Goal: Information Seeking & Learning: Learn about a topic

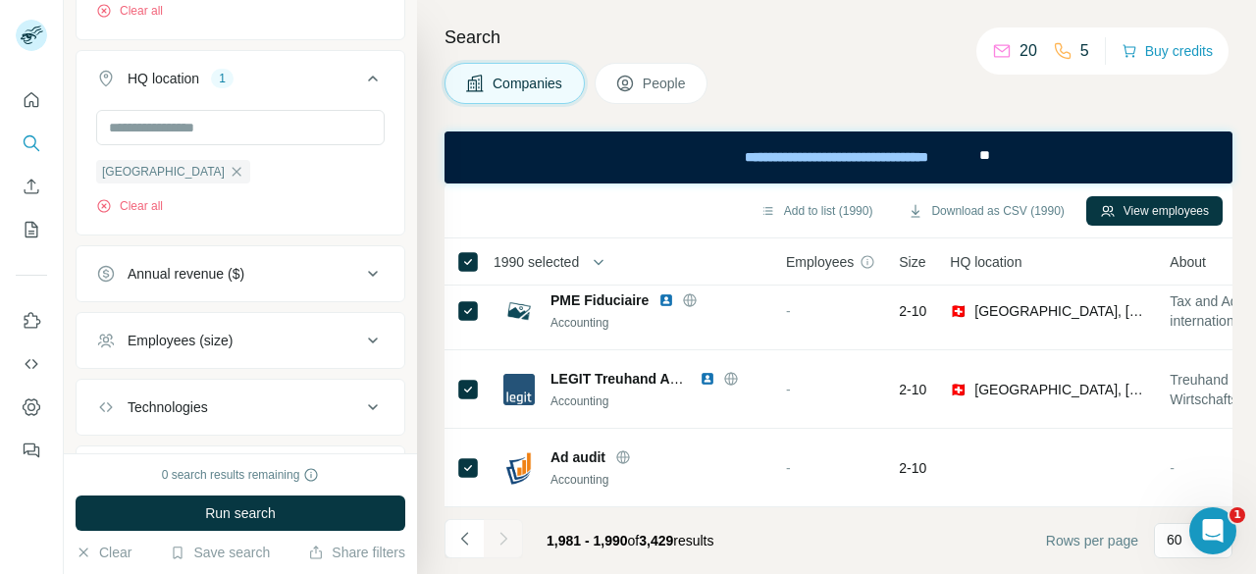
drag, startPoint x: 181, startPoint y: 172, endPoint x: 218, endPoint y: 172, distance: 37.3
click at [233, 172] on icon "button" at bounding box center [237, 171] width 9 height 9
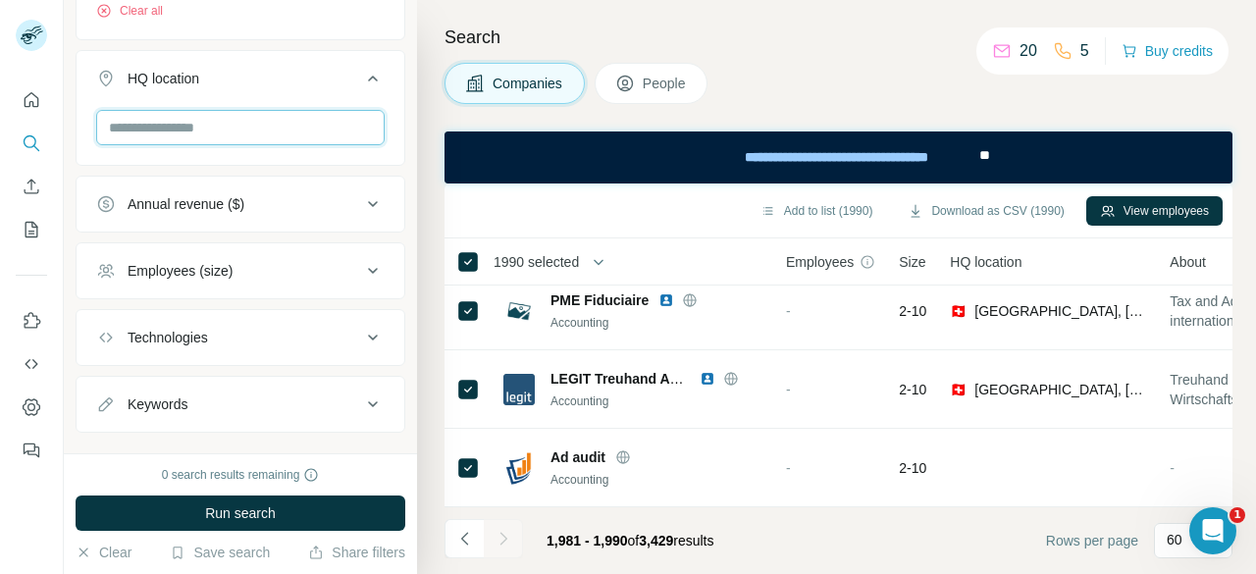
click at [201, 119] on input "text" at bounding box center [240, 127] width 288 height 35
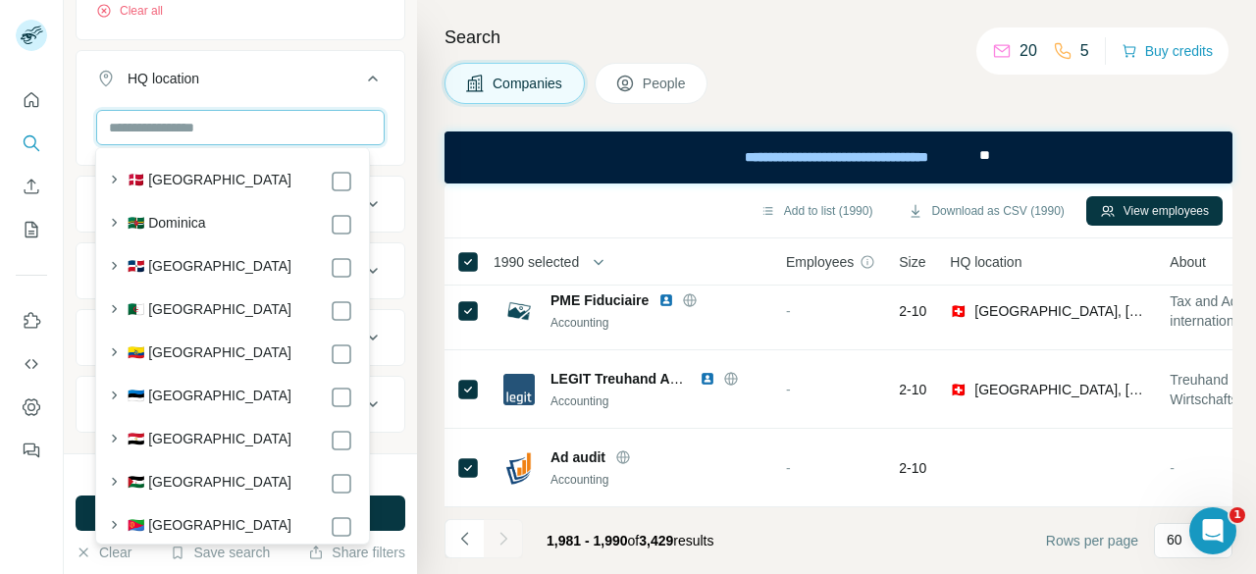
scroll to position [2354, 0]
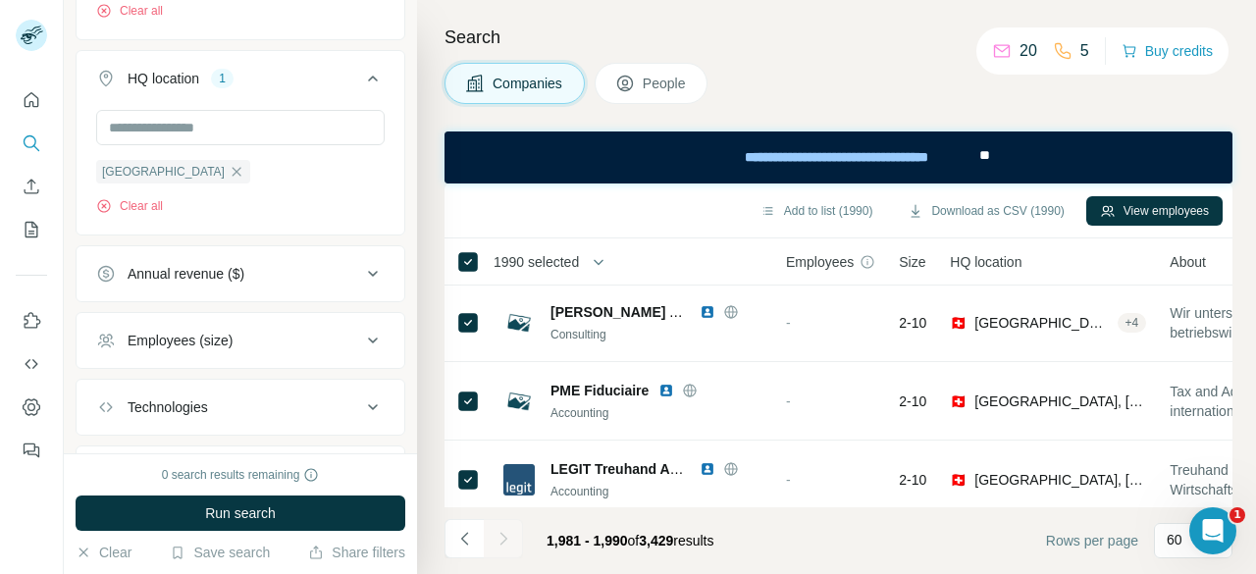
scroll to position [467, 0]
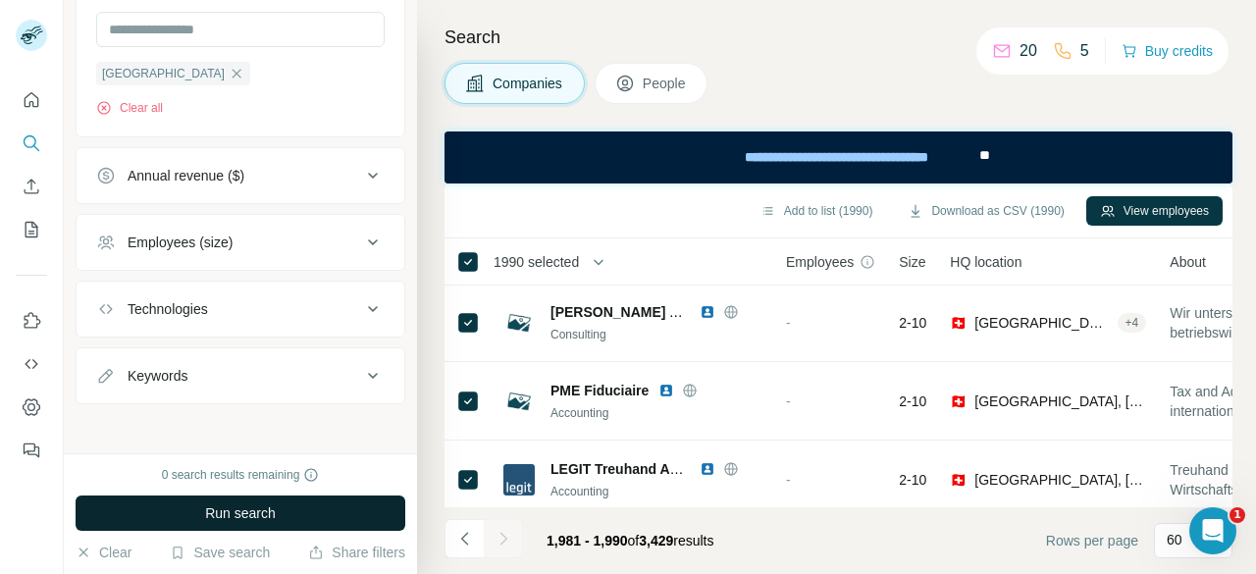
click at [332, 513] on button "Run search" at bounding box center [241, 512] width 330 height 35
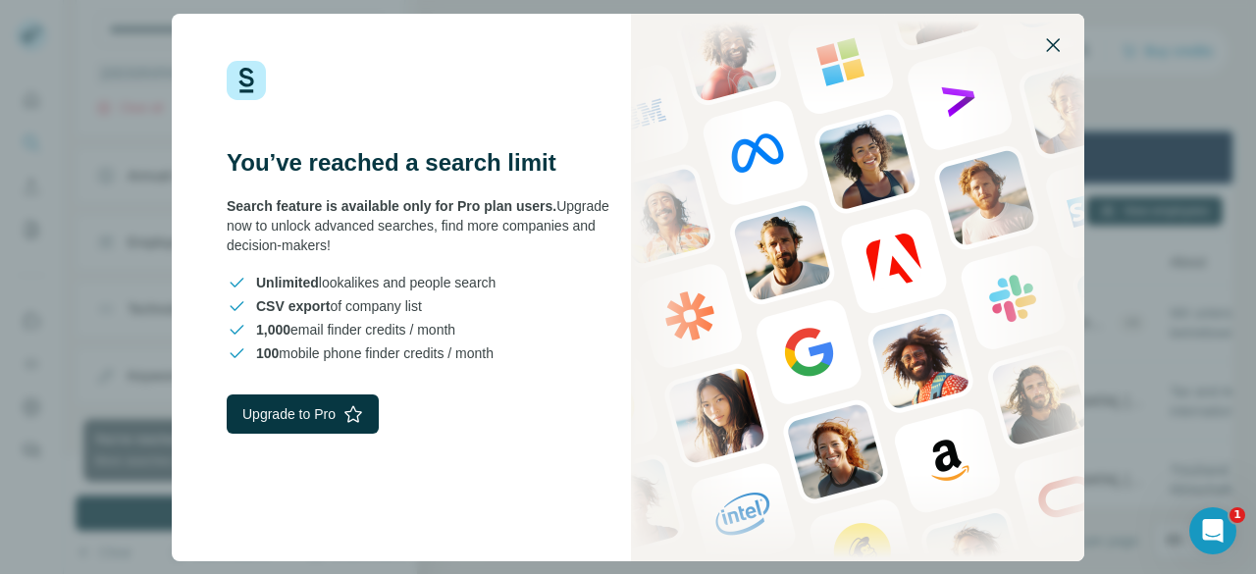
drag, startPoint x: 1061, startPoint y: 40, endPoint x: 493, endPoint y: 13, distance: 568.7
click at [1061, 40] on icon "button" at bounding box center [1053, 45] width 24 height 24
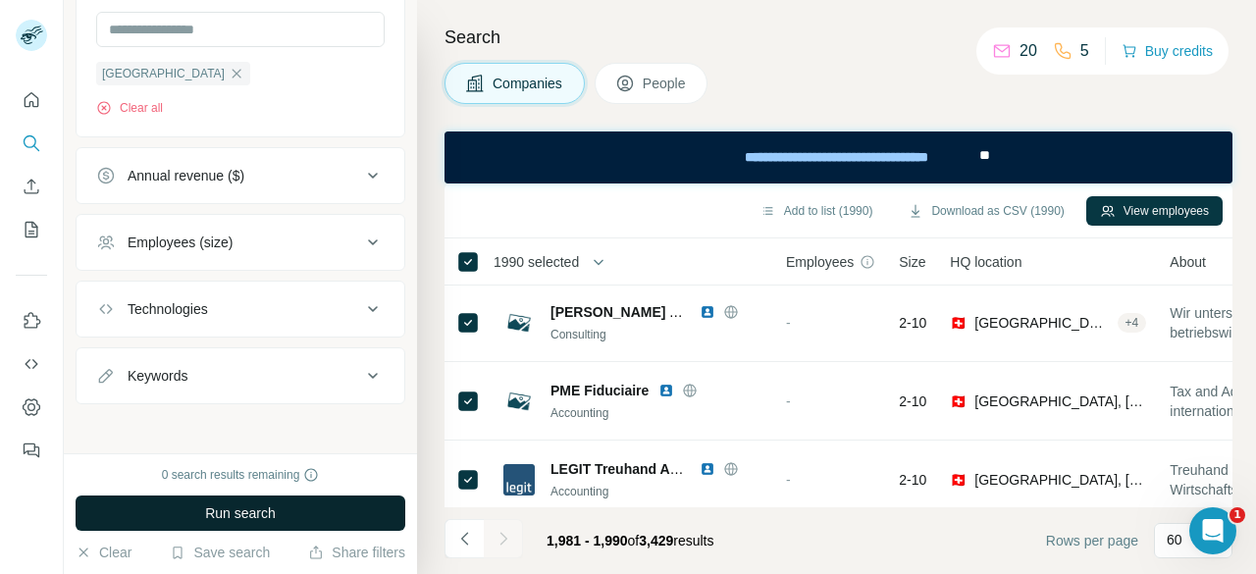
click at [199, 516] on button "Run search" at bounding box center [241, 512] width 330 height 35
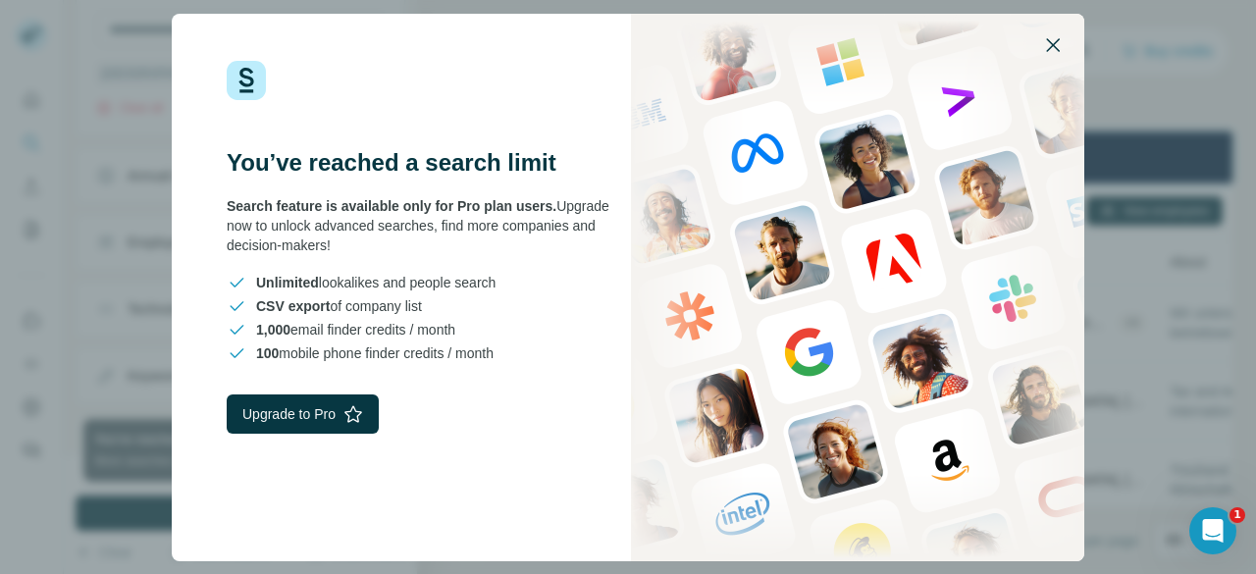
click at [1059, 34] on icon "button" at bounding box center [1053, 45] width 24 height 24
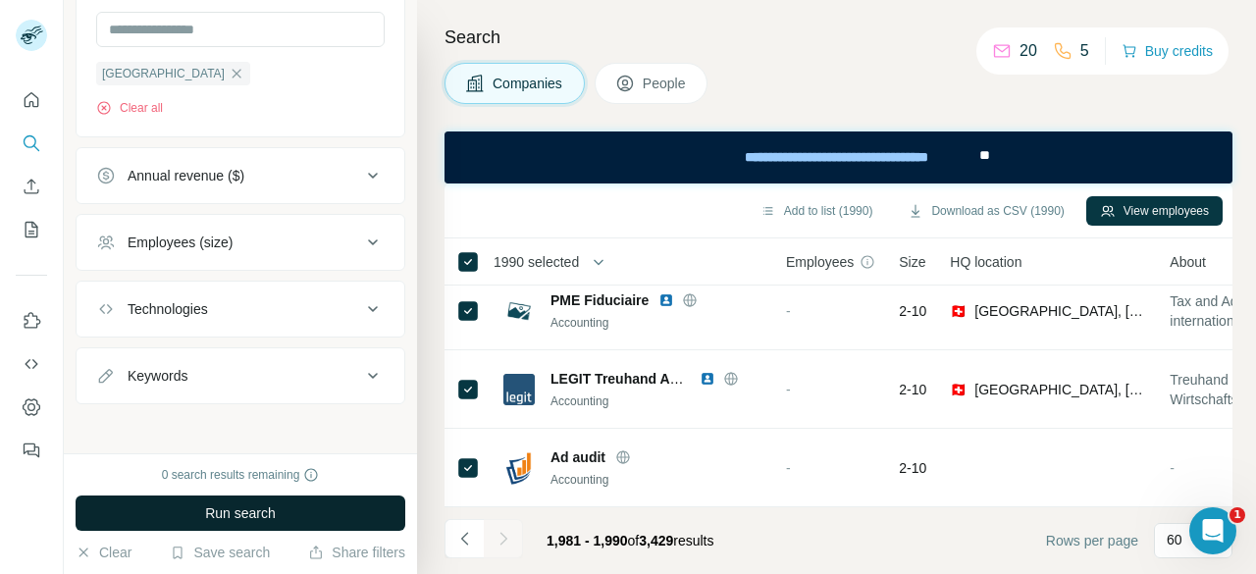
click at [271, 512] on span "Run search" at bounding box center [240, 513] width 71 height 20
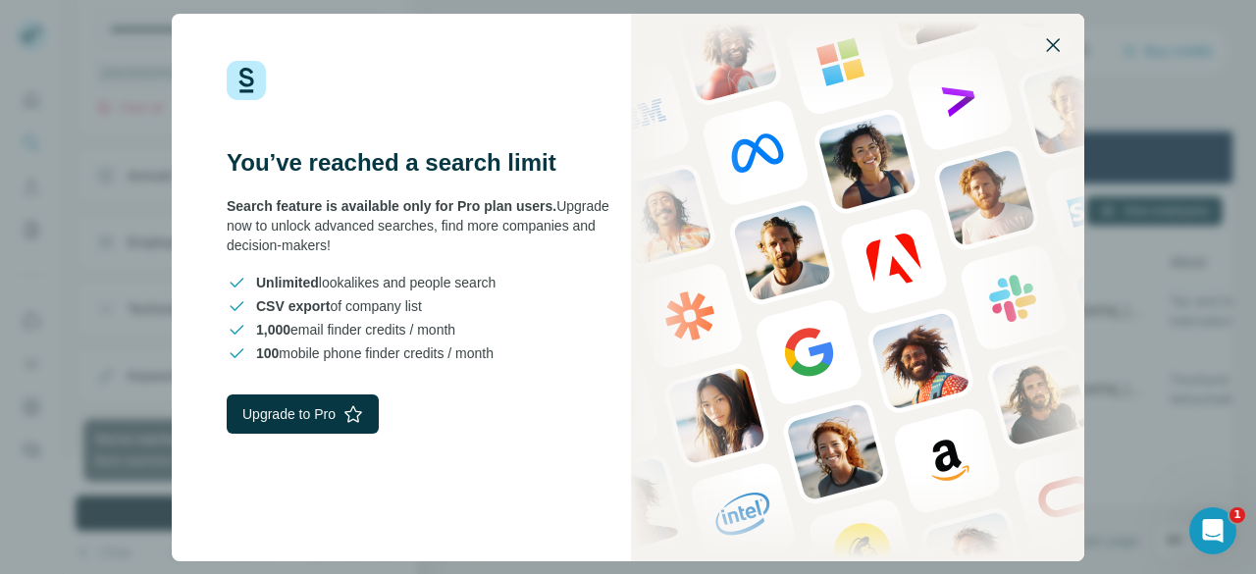
click at [1061, 46] on icon "button" at bounding box center [1053, 45] width 24 height 24
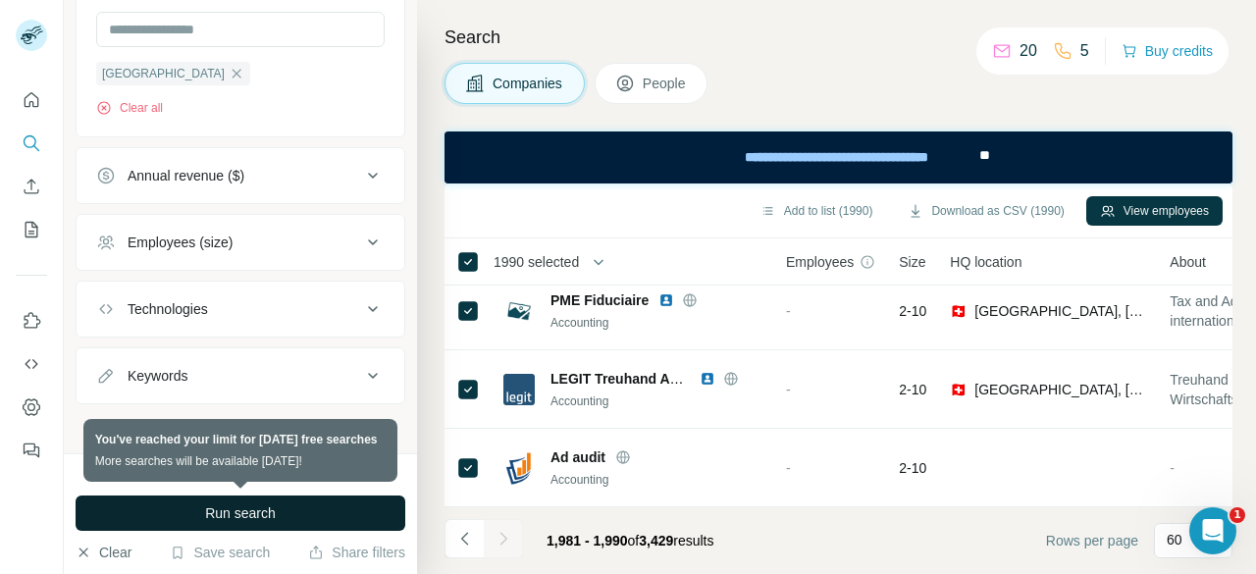
click at [98, 551] on button "Clear" at bounding box center [104, 553] width 56 height 20
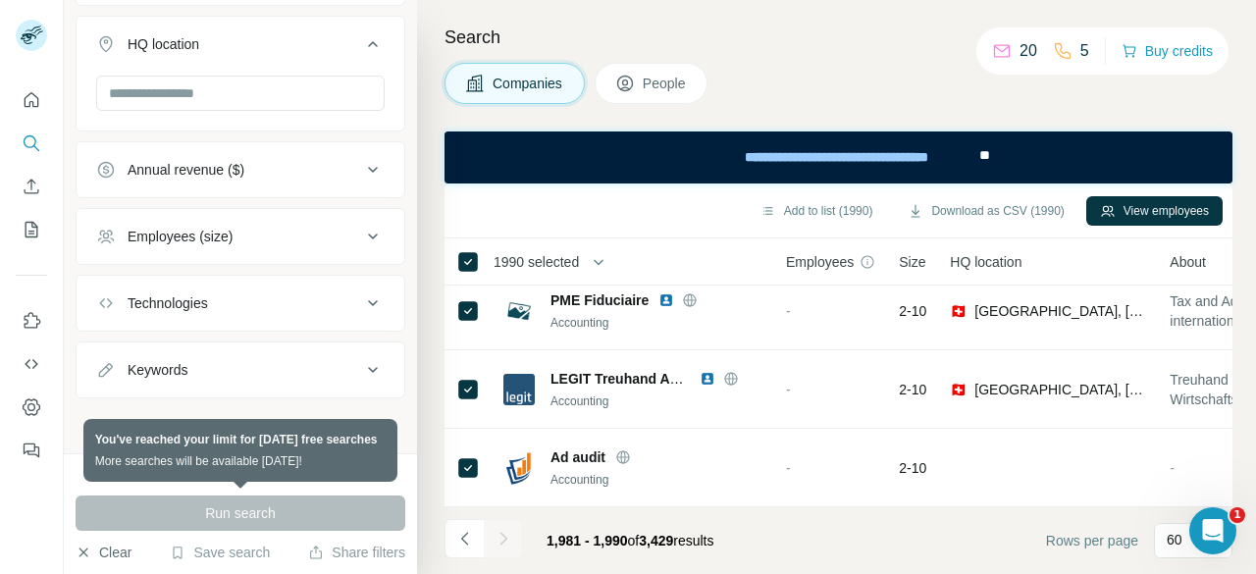
scroll to position [328, 0]
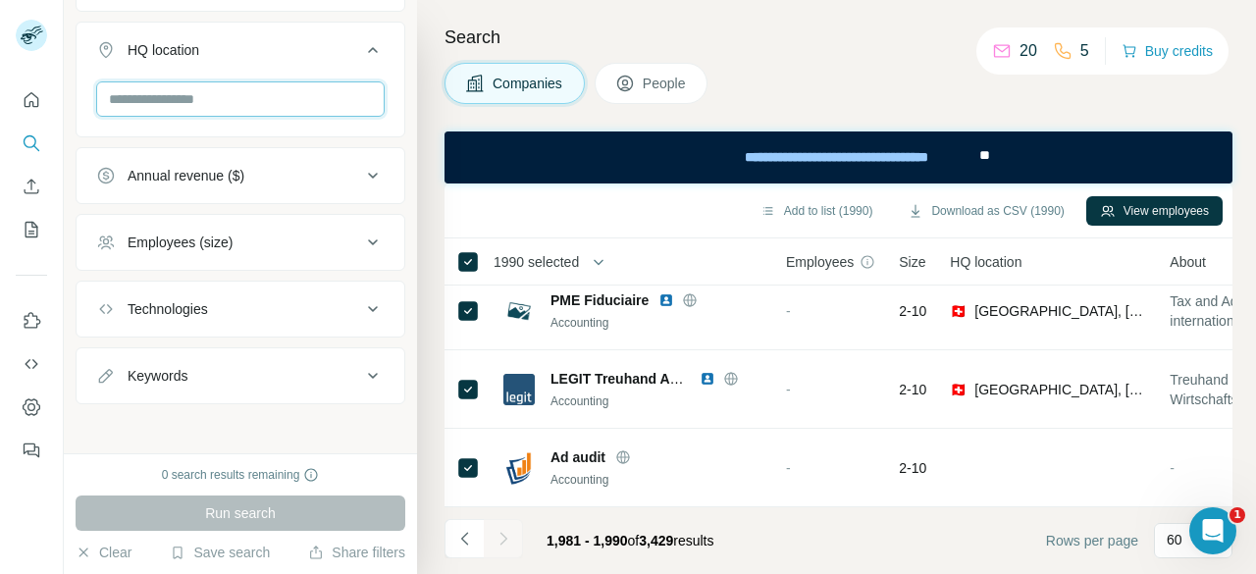
click at [196, 87] on input "text" at bounding box center [240, 98] width 288 height 35
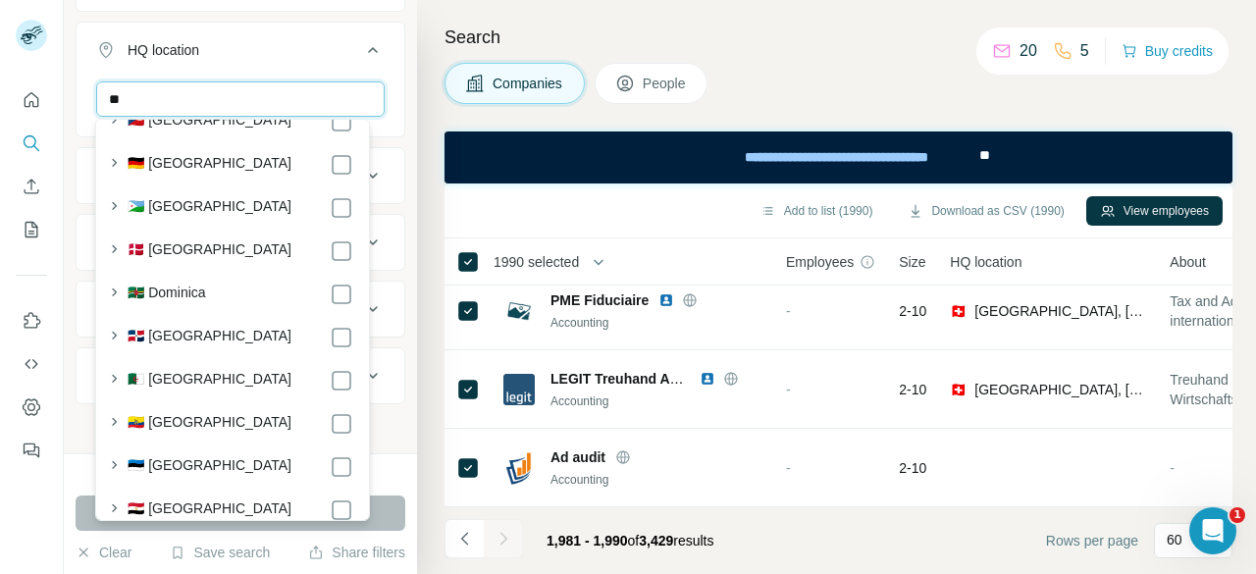
type input "*"
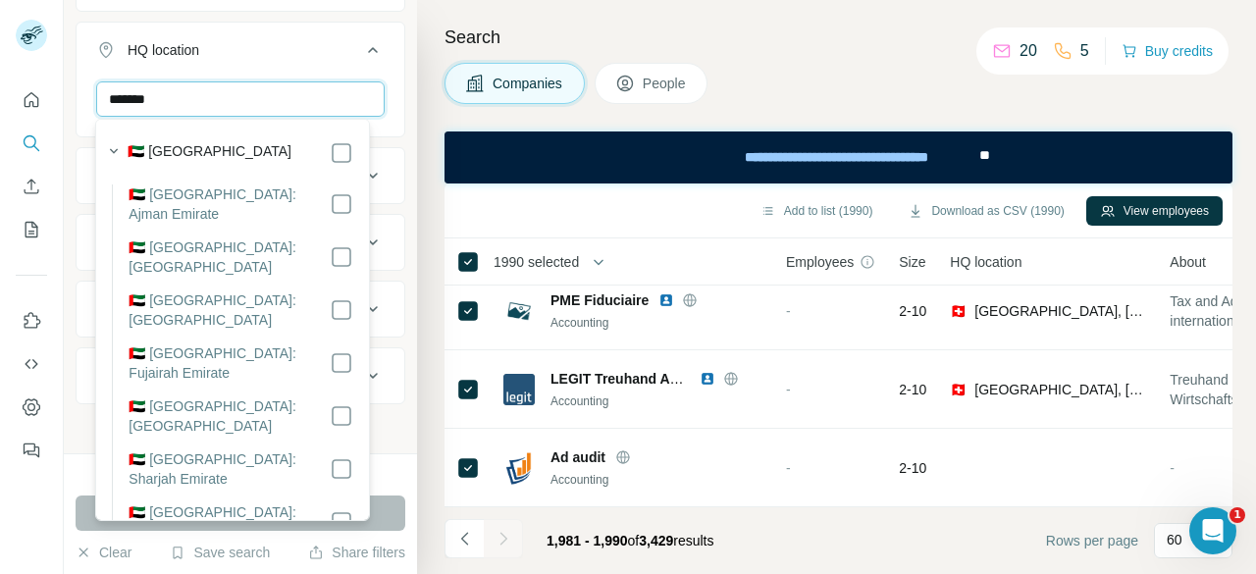
click at [65, 99] on div "New search Hide Company lookalikes Company information Company Industry HQ loca…" at bounding box center [240, 226] width 353 height 453
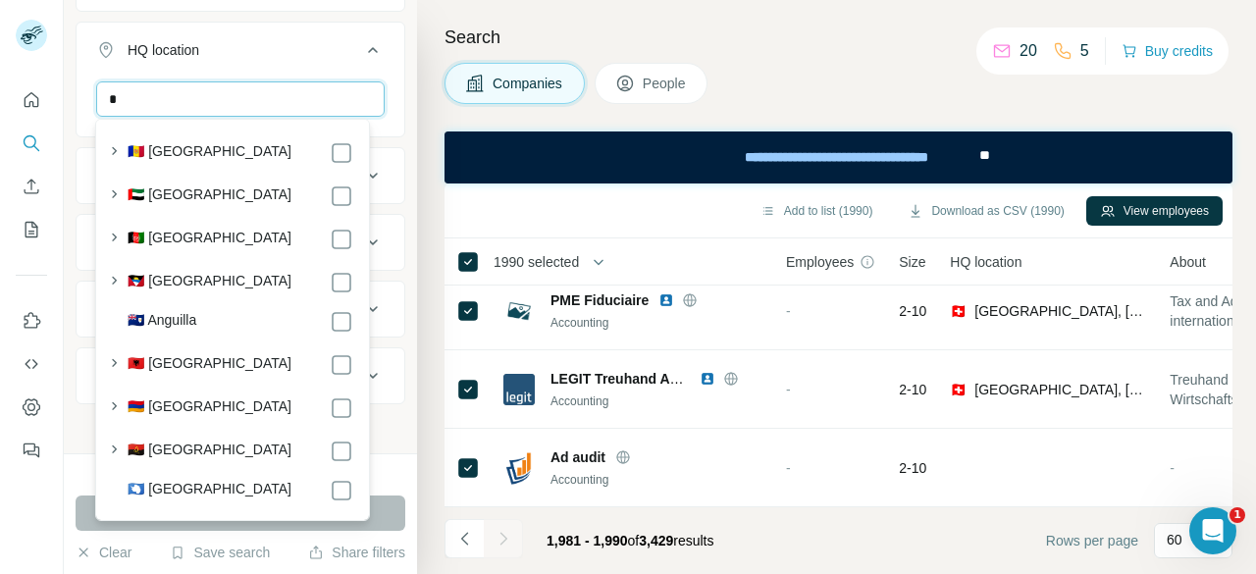
type input "**"
drag, startPoint x: 247, startPoint y: 95, endPoint x: 100, endPoint y: 95, distance: 147.2
click at [100, 95] on input "**" at bounding box center [240, 98] width 288 height 35
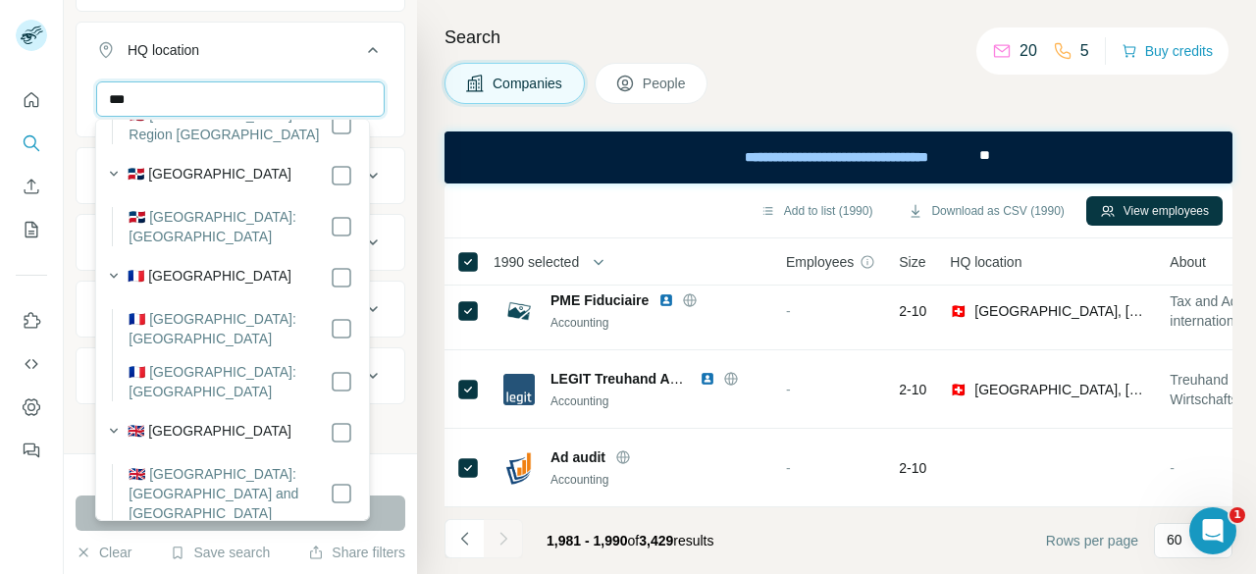
scroll to position [1079, 0]
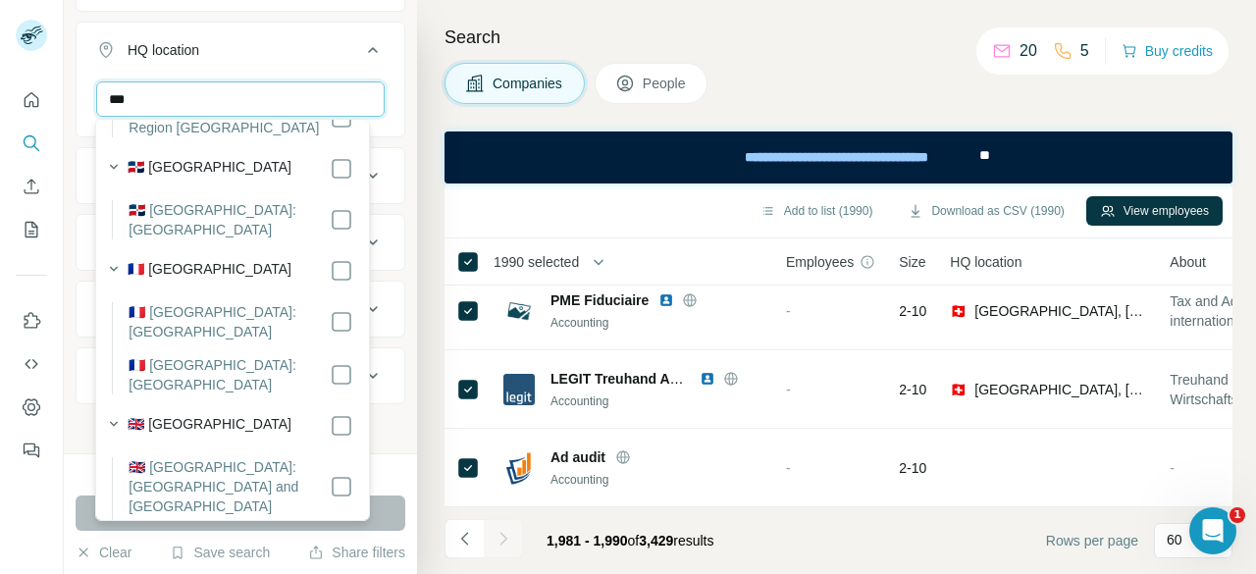
type input "***"
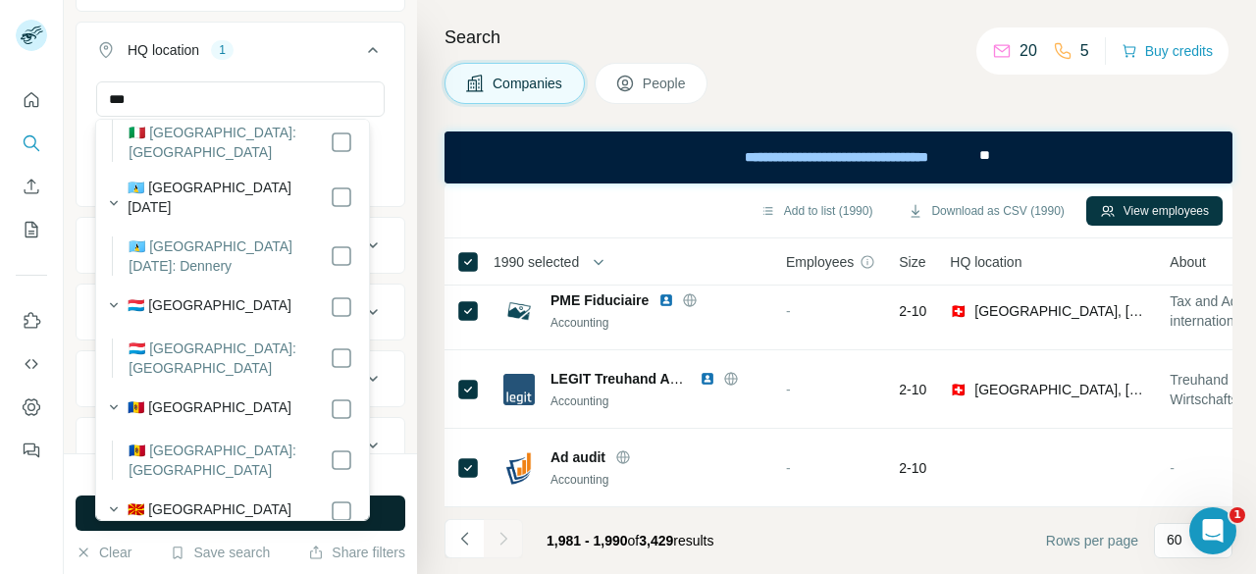
scroll to position [1766, 0]
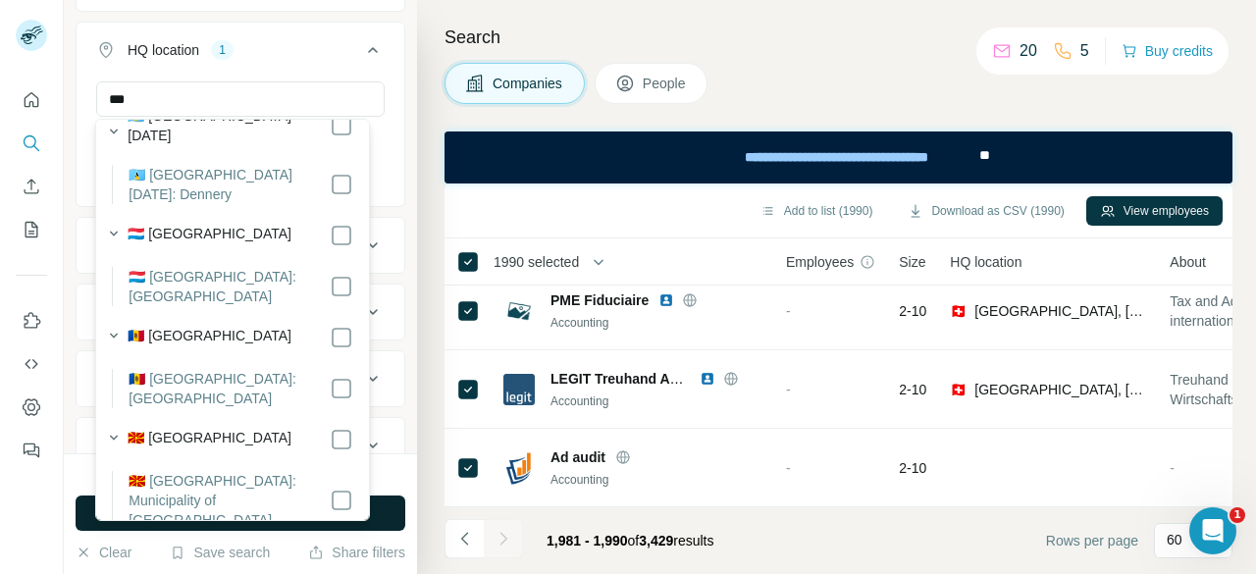
click at [397, 515] on button "Run search" at bounding box center [241, 512] width 330 height 35
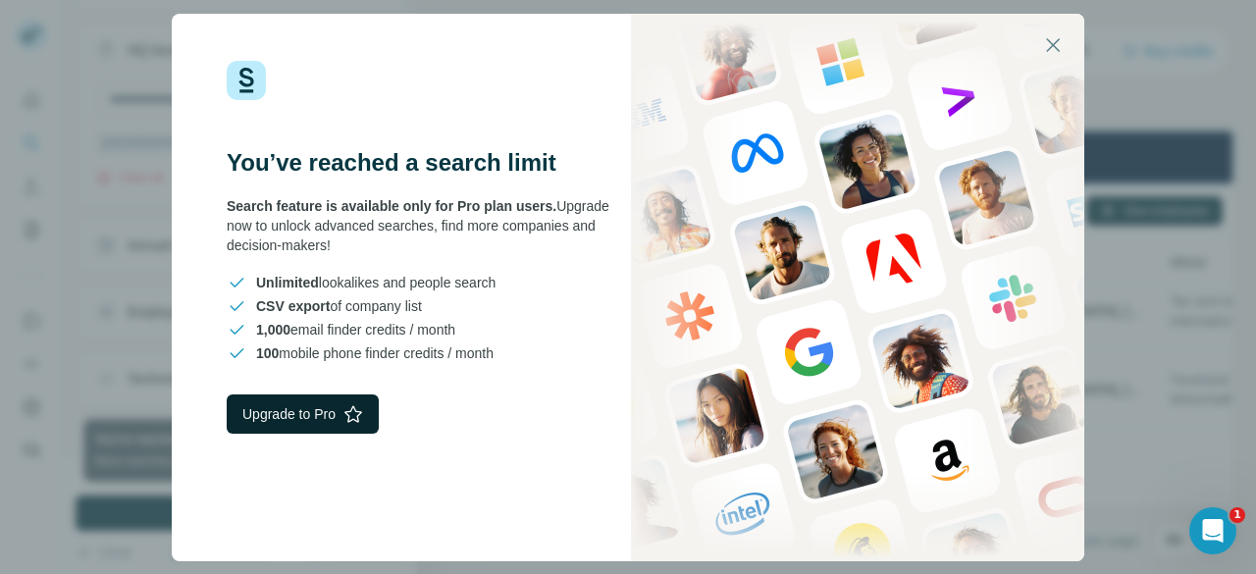
click at [338, 406] on button "Upgrade to Pro" at bounding box center [303, 413] width 152 height 39
